Goal: Information Seeking & Learning: Understand process/instructions

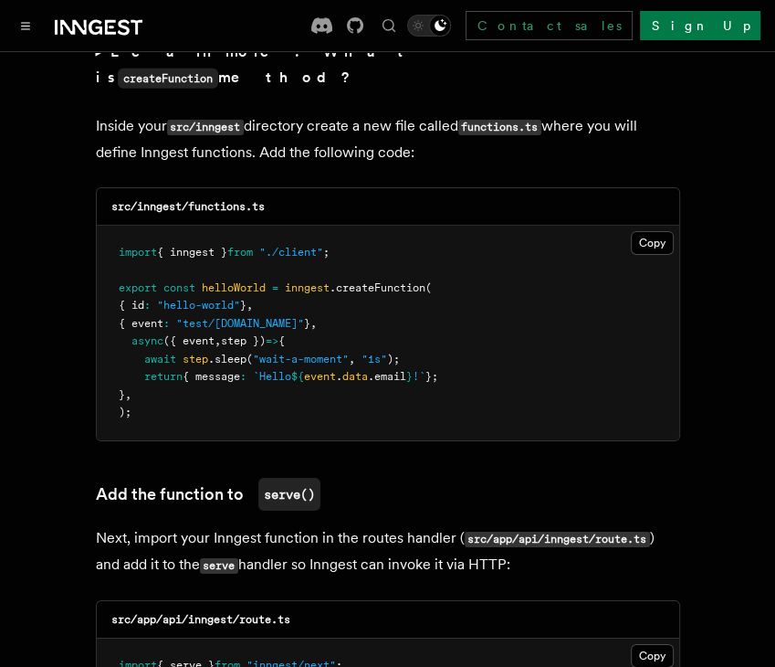
scroll to position [3284, 0]
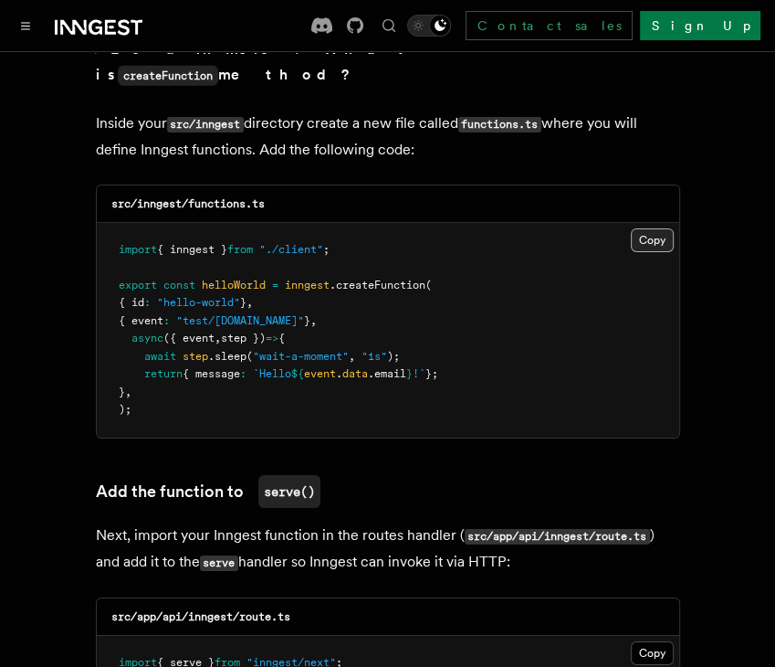
click at [660, 228] on button "Copy Copied" at bounding box center [652, 240] width 43 height 24
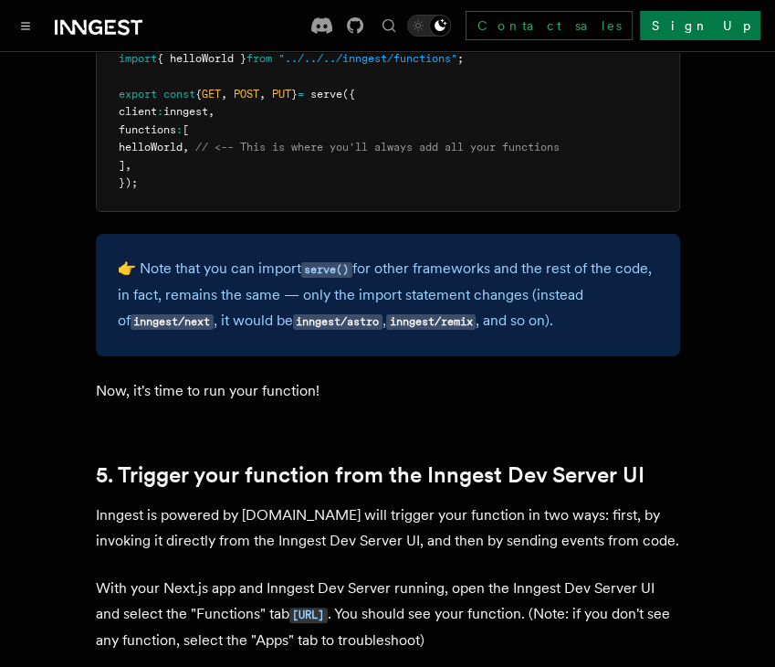
scroll to position [4288, 0]
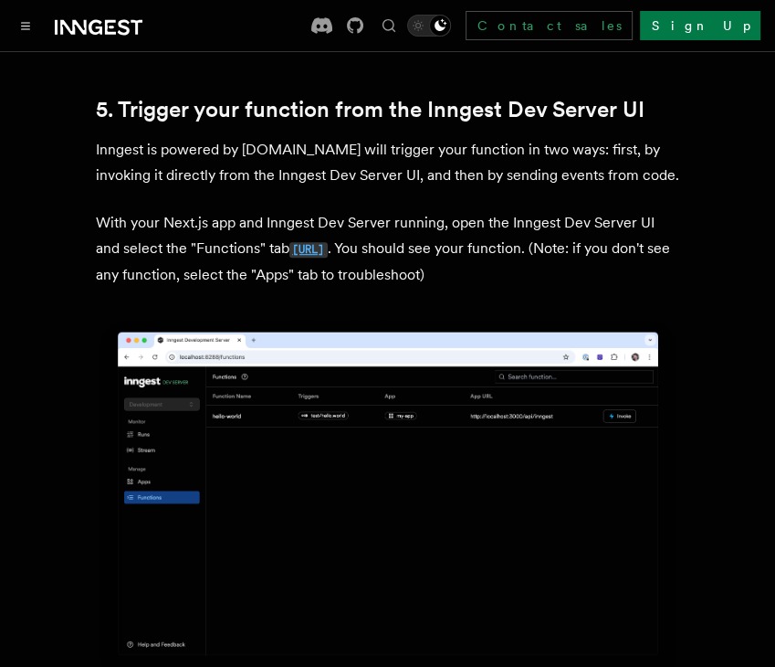
click at [328, 242] on code "[URL]" at bounding box center [308, 250] width 38 height 16
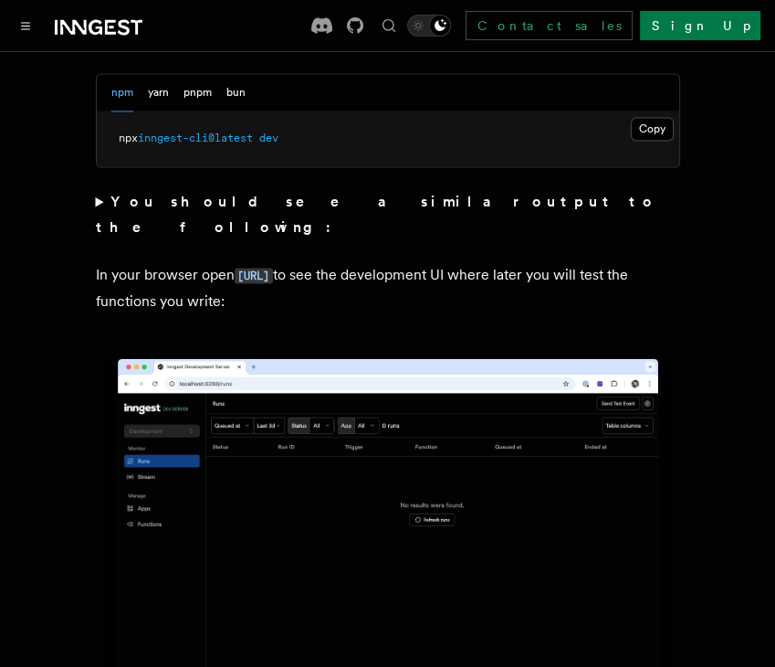
scroll to position [1461, 0]
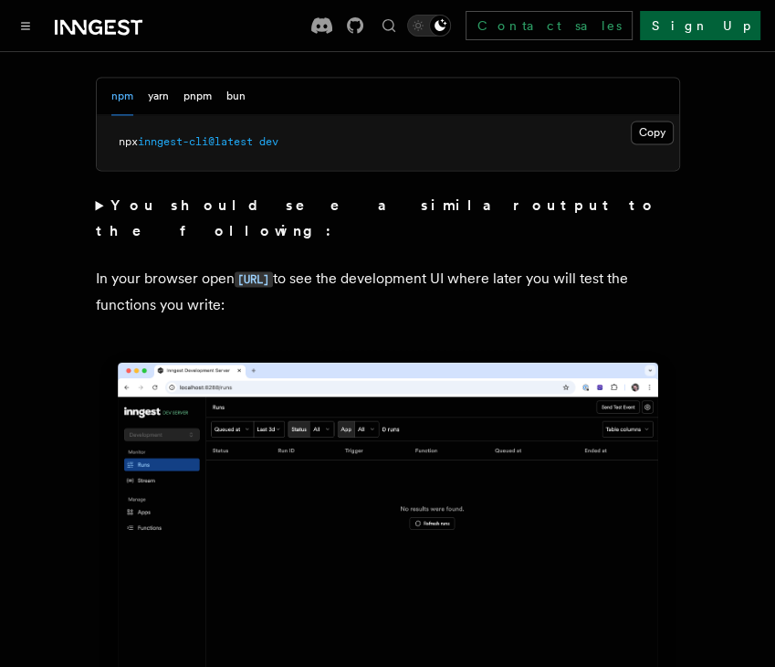
click at [721, 18] on link "Sign Up" at bounding box center [700, 25] width 121 height 29
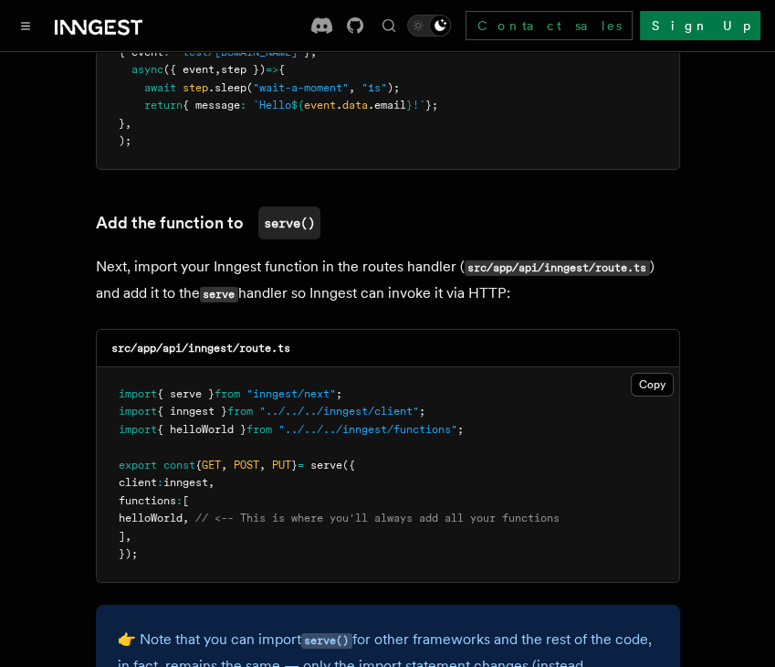
scroll to position [3562, 0]
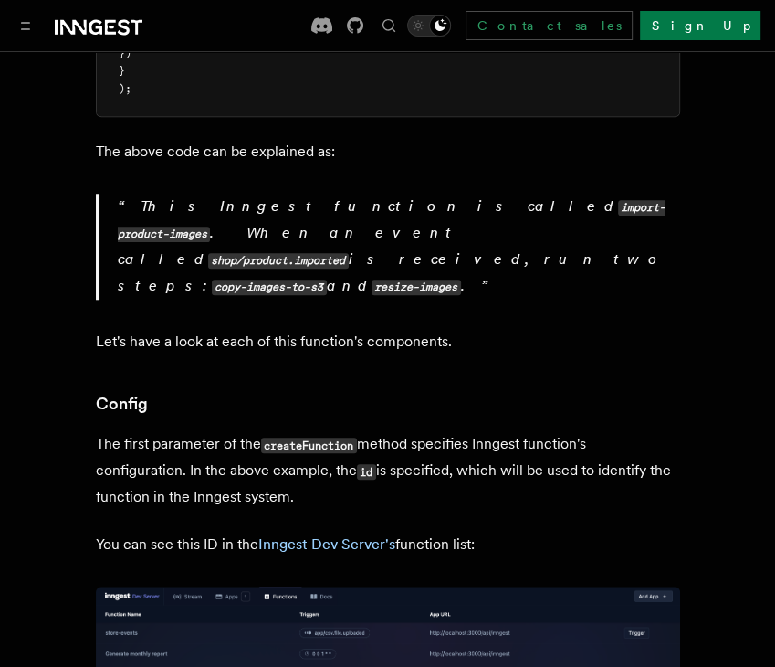
scroll to position [1005, 0]
